Goal: Task Accomplishment & Management: Use online tool/utility

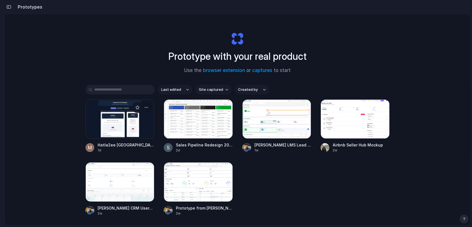
click at [98, 147] on span "Hatla2ee [GEOGRAPHIC_DATA] Email Templates" at bounding box center [126, 145] width 57 height 6
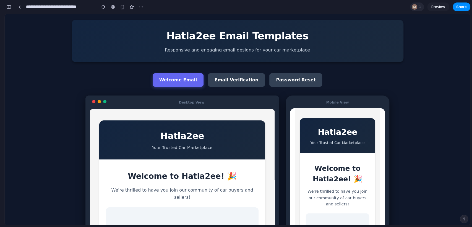
click at [416, 6] on div at bounding box center [415, 7] width 6 height 6
click at [22, 2] on div "**********" at bounding box center [80, 7] width 130 height 10
click at [19, 8] on div at bounding box center [20, 7] width 2 height 3
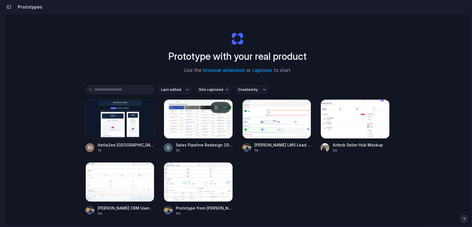
click at [177, 109] on div at bounding box center [198, 118] width 69 height 39
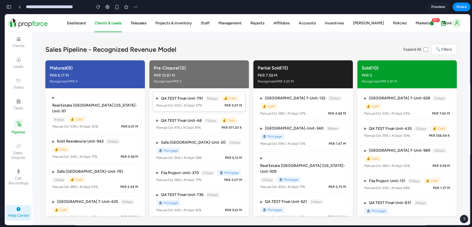
click at [177, 101] on div "▶ QA TEST Final - Unit-791 55 days 💰 Cash" at bounding box center [199, 98] width 86 height 6
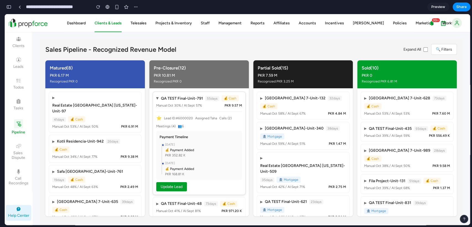
scroll to position [1, 0]
click at [196, 152] on div "💰 Payment Added" at bounding box center [202, 149] width 74 height 5
click at [204, 109] on div "▶ QA TEST Final - Unit-791 55 days 💰 Cash Manual: [DATE] % / AI: Sept 57 % PKR …" at bounding box center [199, 142] width 93 height 103
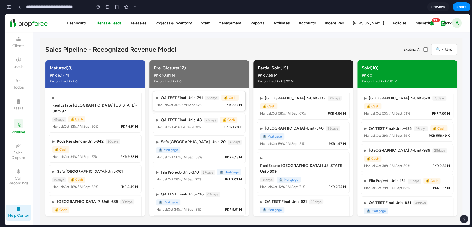
click at [204, 109] on div "▶ QA TEST Final - Unit-791 55 days 💰 Cash Manual: [DATE] % / AI: Sept 57 % PKR …" at bounding box center [199, 101] width 93 height 20
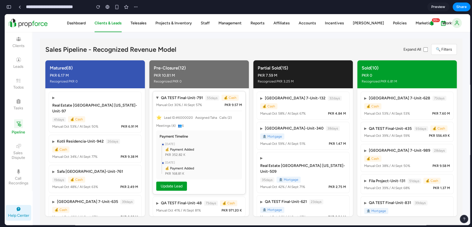
click at [197, 101] on div "▶ QA TEST Final - Unit-791 55 days 💰 Cash" at bounding box center [199, 98] width 86 height 6
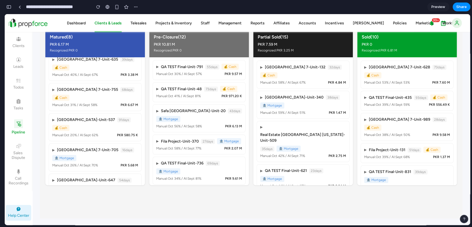
scroll to position [0, 0]
click at [239, 212] on div "Sales Pipeline - Recognized Revenue Model Expand All 🔍 Filters Matured ( 8 ) PK…" at bounding box center [251, 112] width 422 height 211
click at [278, 113] on div at bounding box center [278, 113] width 0 height 0
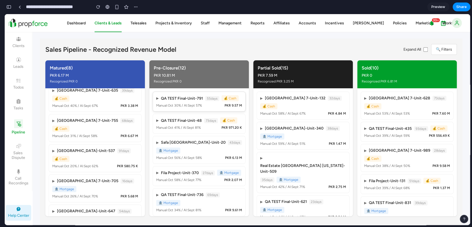
click at [210, 109] on div "▶ QA TEST Final - Unit-791 55 days 💰 Cash Manual: [DATE] % / AI: Sept 57 % PKR …" at bounding box center [199, 102] width 93 height 20
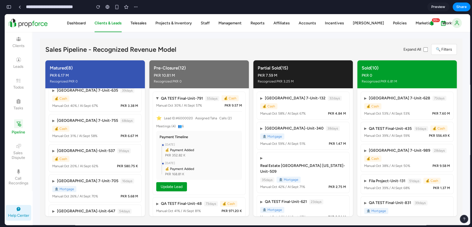
click at [312, 39] on div "Sales Pipeline - Recognized Revenue Model Expand All 🔍 Filters Matured ( 8 ) PK…" at bounding box center [251, 143] width 422 height 211
click at [215, 83] on div "Pre-Closure ( 12 ) PKR 10.81 M Recognized: PKR 0" at bounding box center [199, 74] width 91 height 19
click at [9, 7] on div "button" at bounding box center [8, 7] width 5 height 4
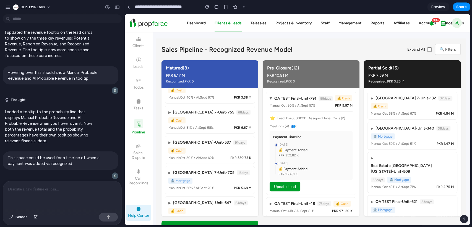
scroll to position [1593, 0]
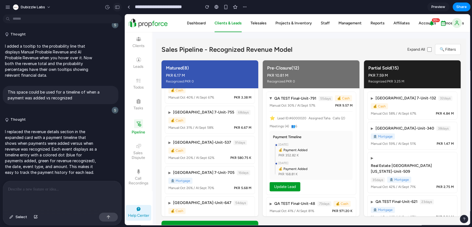
click at [116, 7] on div "button" at bounding box center [117, 7] width 5 height 4
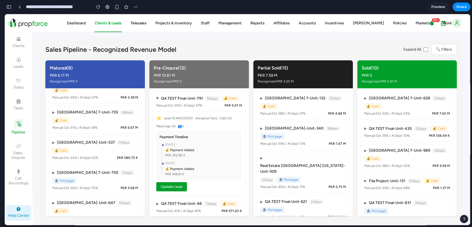
scroll to position [111, 0]
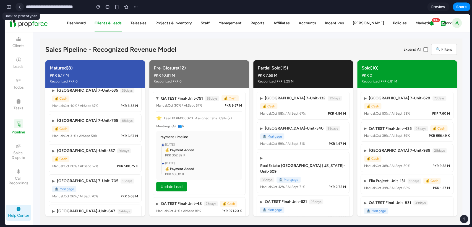
click at [20, 6] on div at bounding box center [20, 7] width 2 height 3
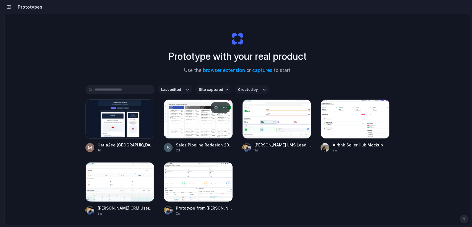
click at [188, 119] on div at bounding box center [198, 118] width 69 height 39
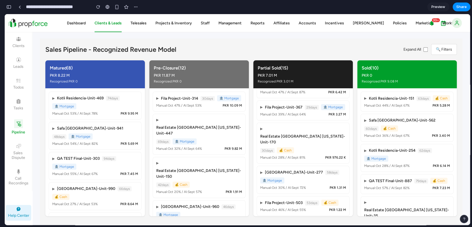
scroll to position [179, 0]
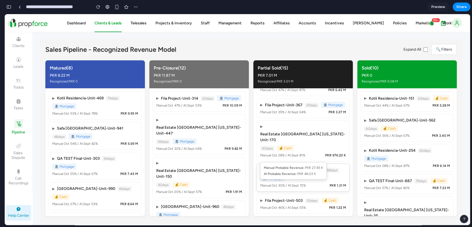
click at [300, 183] on div "Manual: [DATE] % / AI: Sept 72 % Manual Probable Revenue: PKR 27.45 K AI Probab…" at bounding box center [283, 185] width 46 height 5
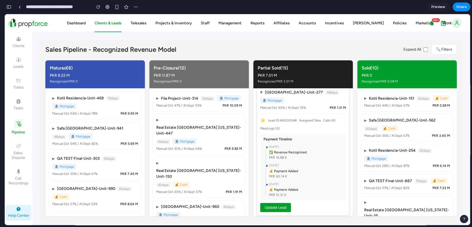
scroll to position [257, 0]
click at [275, 203] on button "Update Lead" at bounding box center [275, 207] width 31 height 9
select select "**********"
select select "********"
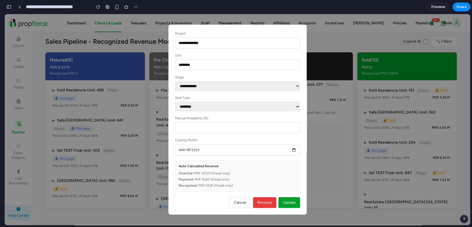
scroll to position [9, 0]
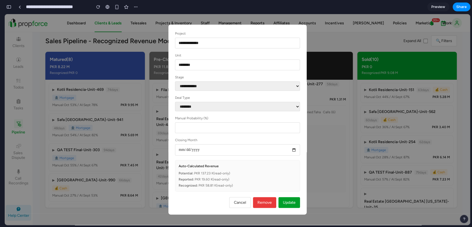
click at [153, 113] on div "**********" at bounding box center [237, 119] width 465 height 211
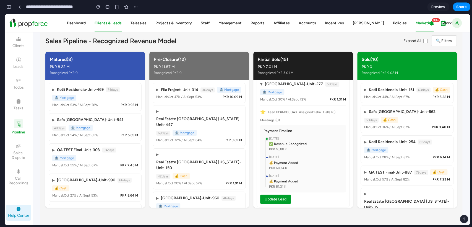
scroll to position [0, 0]
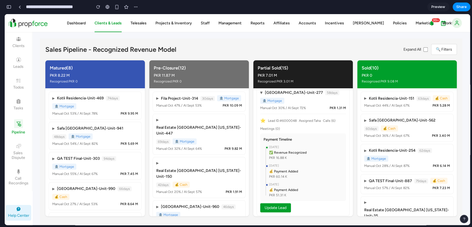
click at [448, 47] on button "🔍 Filters" at bounding box center [444, 49] width 26 height 11
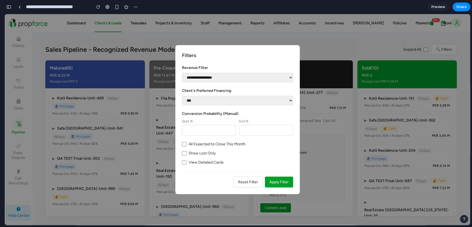
click at [208, 76] on select "**********" at bounding box center [237, 77] width 111 height 9
select select "**********"
click at [182, 73] on select "**********" at bounding box center [237, 77] width 111 height 9
click at [277, 182] on button "Apply Filter" at bounding box center [279, 181] width 28 height 11
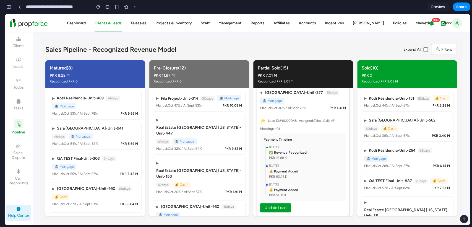
click at [276, 181] on div "Payment Timeline [DATE] ✅ Revenue Recognized PKR 16.88 K [DATE] 💰 Payment Added…" at bounding box center [303, 166] width 86 height 67
click at [291, 145] on div "[DATE]" at bounding box center [306, 147] width 74 height 5
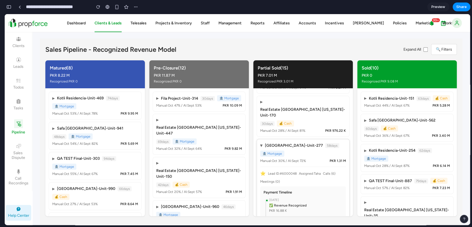
scroll to position [203, 0]
click at [330, 143] on div "▶ [GEOGRAPHIC_DATA] - Unit-277 58 days 🏦 Mortgage" at bounding box center [303, 150] width 86 height 14
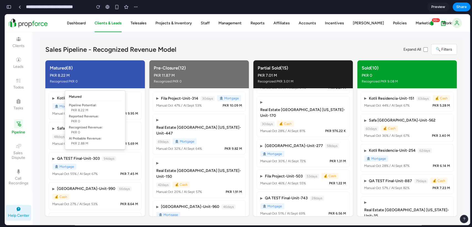
scroll to position [0, 0]
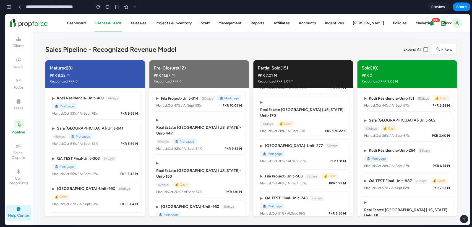
click at [438, 50] on button "🔍 Filters" at bounding box center [444, 49] width 26 height 11
select select "**********"
